Goal: Task Accomplishment & Management: Complete application form

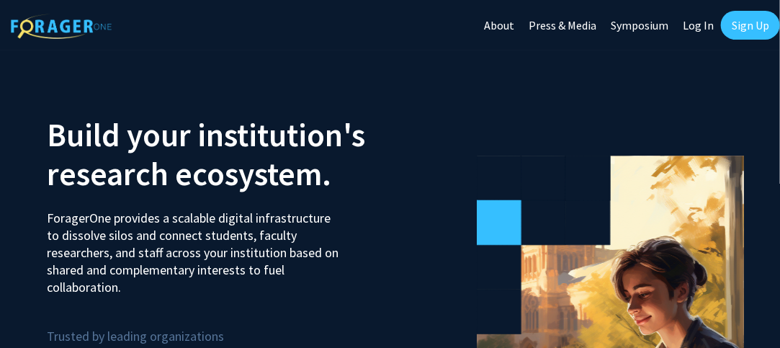
click at [706, 30] on link "Log In" at bounding box center [698, 25] width 45 height 50
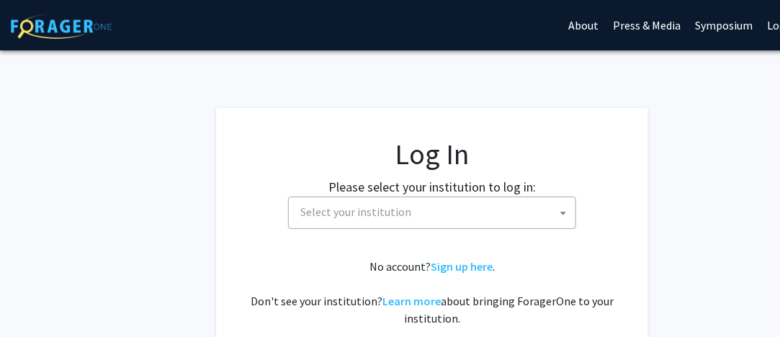
click at [390, 218] on span "Select your institution" at bounding box center [355, 212] width 111 height 14
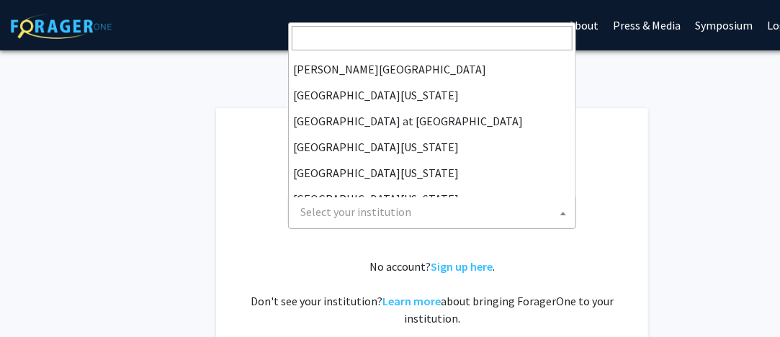
scroll to position [480, 0]
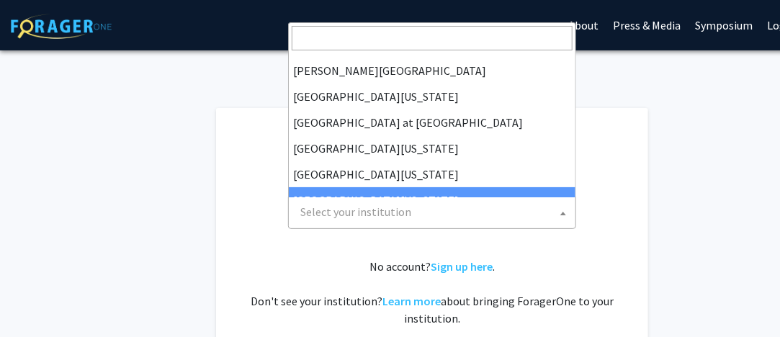
select select "33"
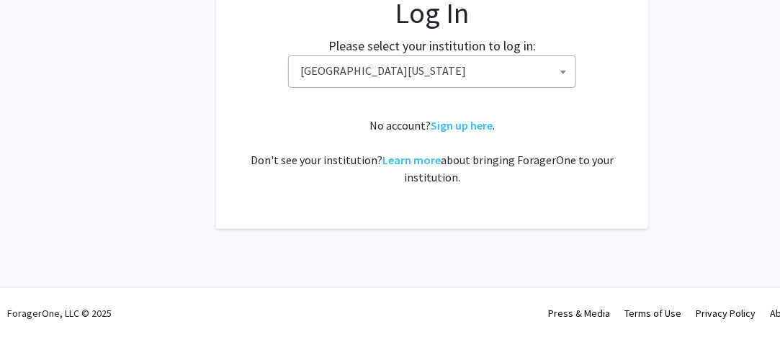
scroll to position [141, 0]
click at [464, 125] on link "Sign up here" at bounding box center [462, 125] width 62 height 14
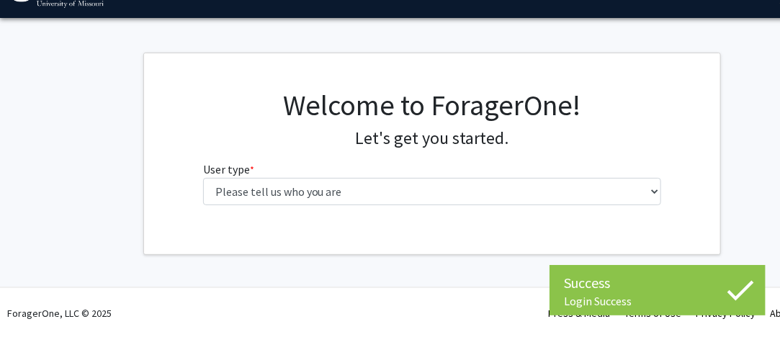
scroll to position [32, 0]
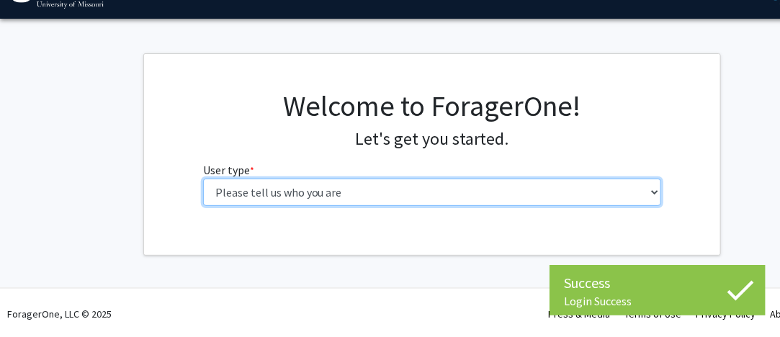
click at [468, 197] on select "Please tell us who you are Undergraduate Student Master's Student Doctoral Cand…" at bounding box center [432, 192] width 459 height 27
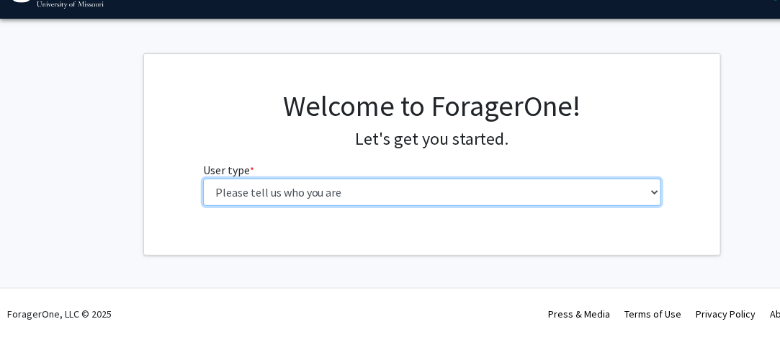
select select "5: faculty"
click at [203, 179] on select "Please tell us who you are Undergraduate Student Master's Student Doctoral Cand…" at bounding box center [432, 192] width 459 height 27
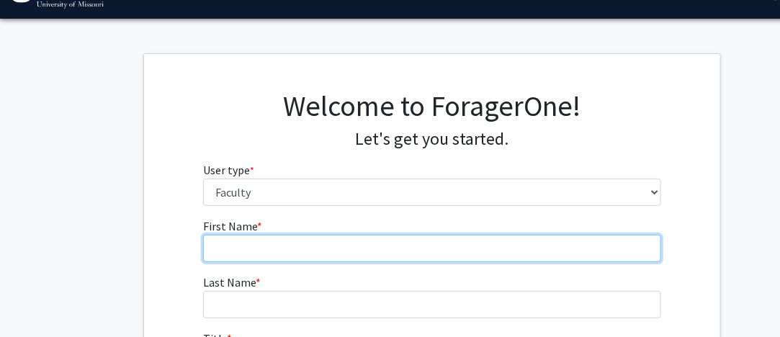
click at [428, 243] on input "First Name * required" at bounding box center [432, 248] width 459 height 27
type input "Anita"
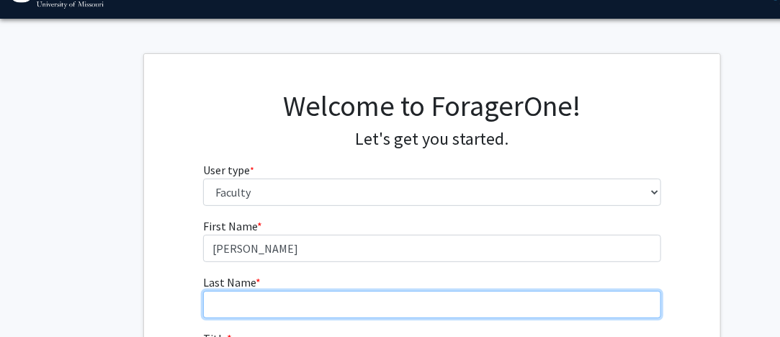
type input "Campbell"
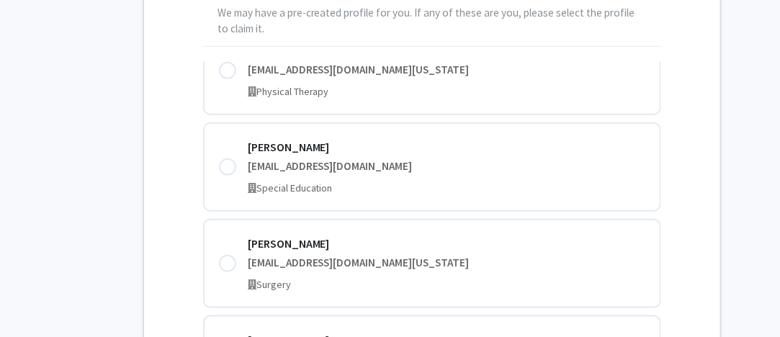
scroll to position [398, 0]
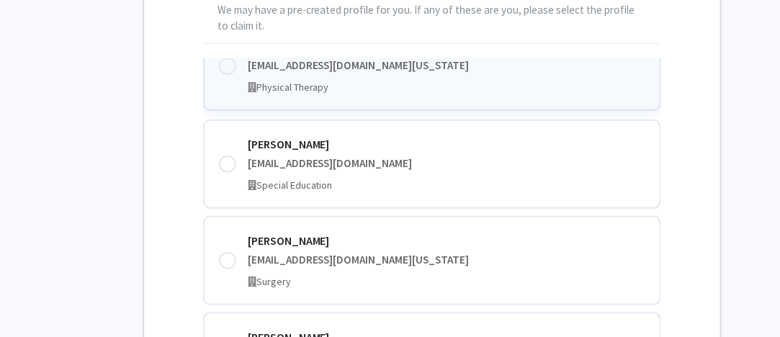
click at [233, 67] on div at bounding box center [227, 66] width 17 height 17
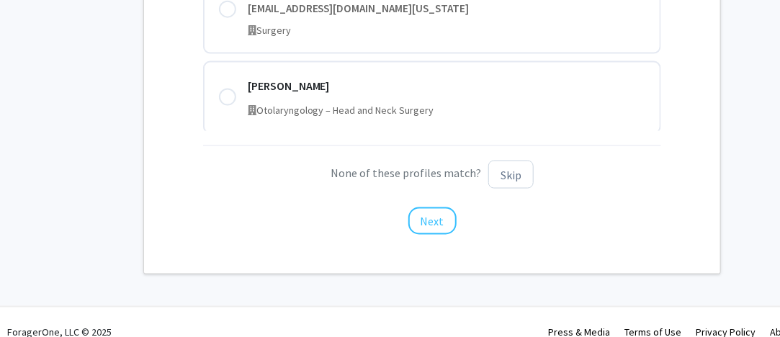
scroll to position [659, 0]
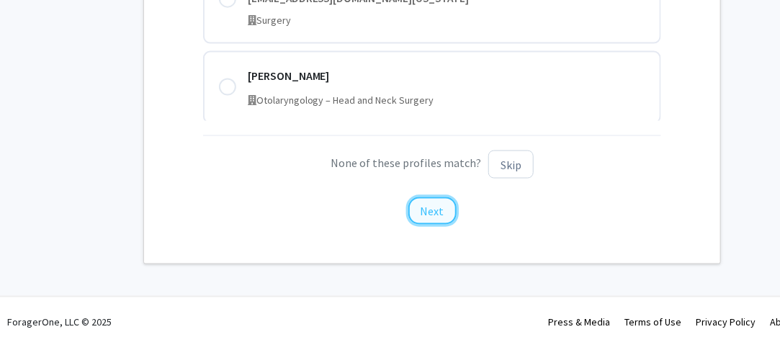
click at [437, 214] on button "Next" at bounding box center [432, 210] width 48 height 27
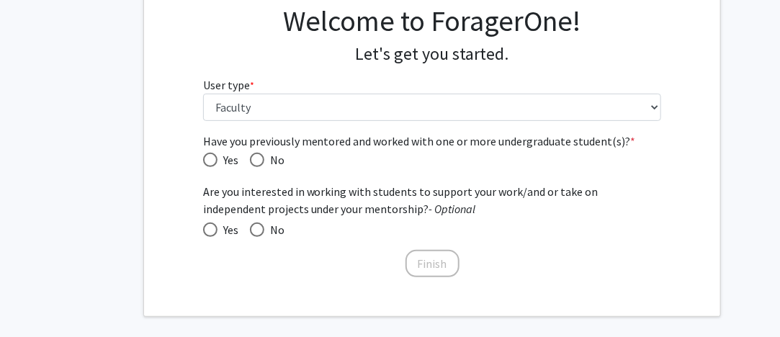
scroll to position [117, 0]
click at [259, 157] on span "Have you previously mentored and worked with one or more undergraduate student(…" at bounding box center [257, 159] width 14 height 14
click at [259, 157] on input "No" at bounding box center [257, 159] width 14 height 14
radio input "true"
click at [215, 222] on span at bounding box center [210, 229] width 14 height 14
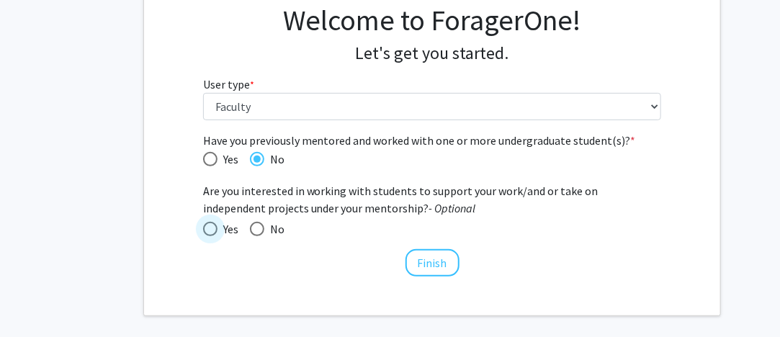
click at [215, 222] on input "Yes" at bounding box center [210, 229] width 14 height 14
radio input "true"
click at [424, 272] on button "Finish" at bounding box center [433, 262] width 54 height 27
